Goal: Find contact information: Find contact information

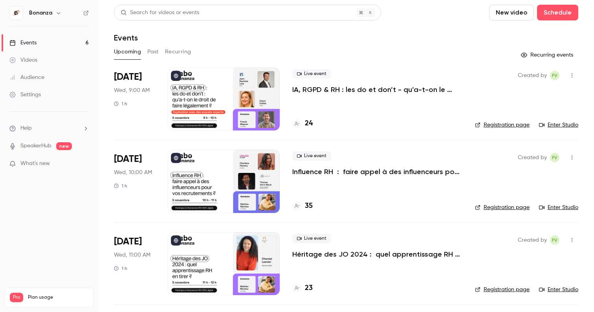
click at [49, 76] on link "Audience" at bounding box center [49, 77] width 98 height 17
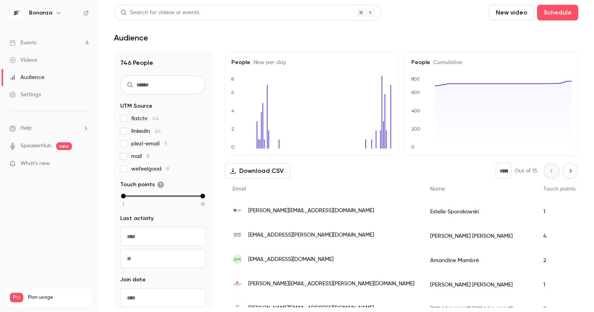
click at [33, 42] on div "Events" at bounding box center [22, 43] width 27 height 8
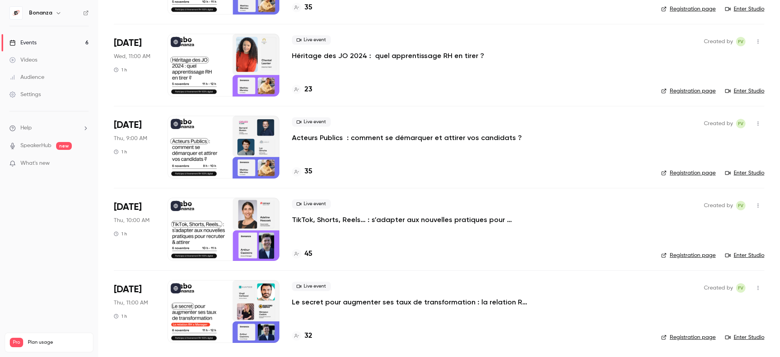
scroll to position [198, 0]
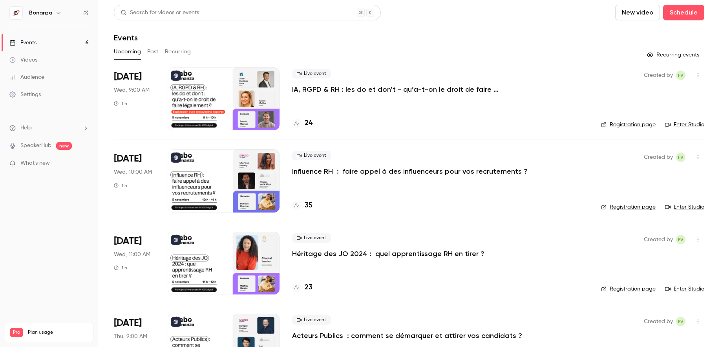
click at [47, 77] on link "Audience" at bounding box center [49, 77] width 98 height 17
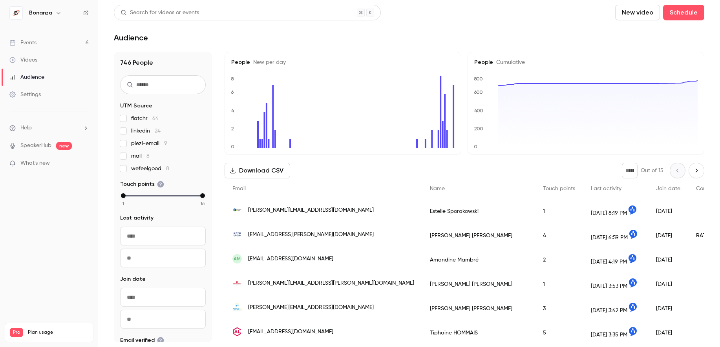
click at [343, 214] on div "[PERSON_NAME][EMAIL_ADDRESS][DOMAIN_NAME]" at bounding box center [323, 210] width 197 height 22
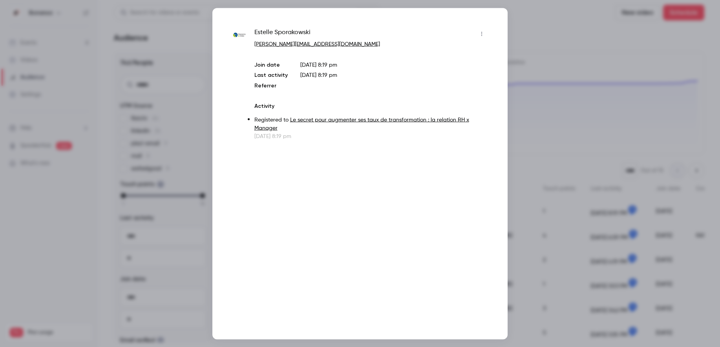
click at [540, 20] on div at bounding box center [360, 173] width 720 height 347
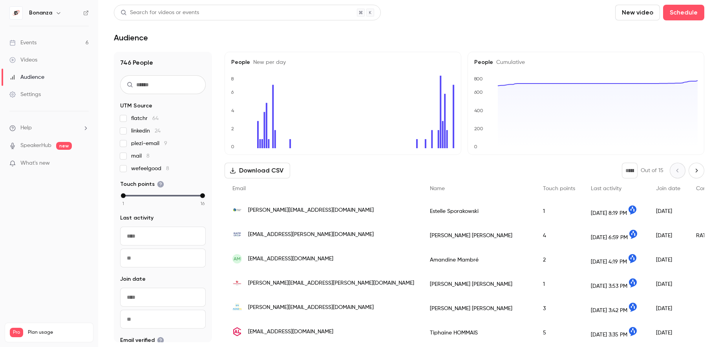
click at [437, 238] on div "Claire MARIE-ANNE" at bounding box center [478, 236] width 113 height 24
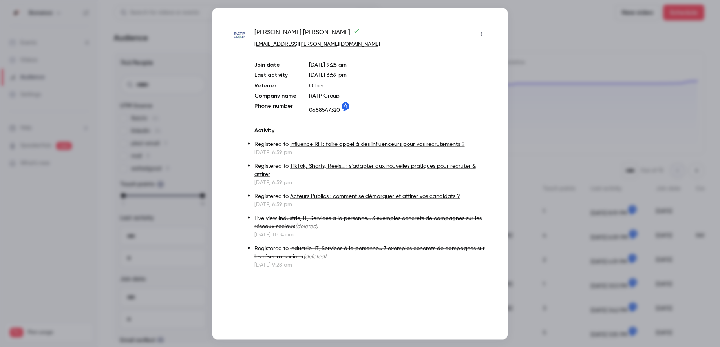
click at [537, 36] on div at bounding box center [360, 173] width 720 height 347
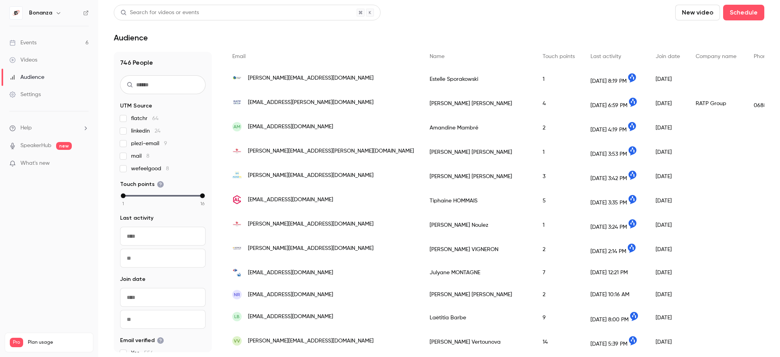
scroll to position [133, 0]
click at [301, 79] on span "[PERSON_NAME][EMAIL_ADDRESS][DOMAIN_NAME]" at bounding box center [311, 78] width 126 height 8
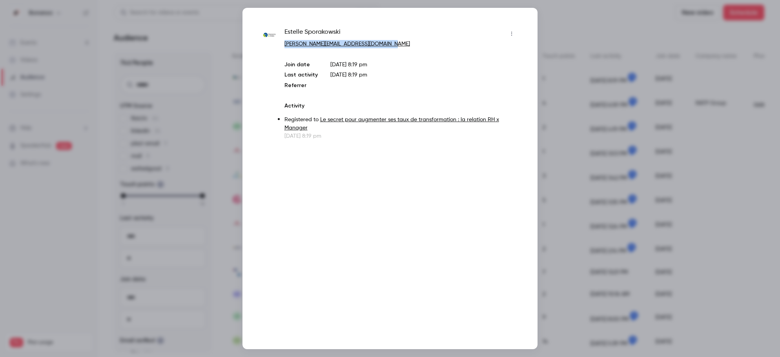
drag, startPoint x: 387, startPoint y: 42, endPoint x: 285, endPoint y: 44, distance: 101.7
click at [285, 44] on p "[PERSON_NAME][EMAIL_ADDRESS][DOMAIN_NAME]" at bounding box center [402, 44] width 234 height 8
copy link "[PERSON_NAME][EMAIL_ADDRESS][DOMAIN_NAME]"
